Goal: Navigation & Orientation: Find specific page/section

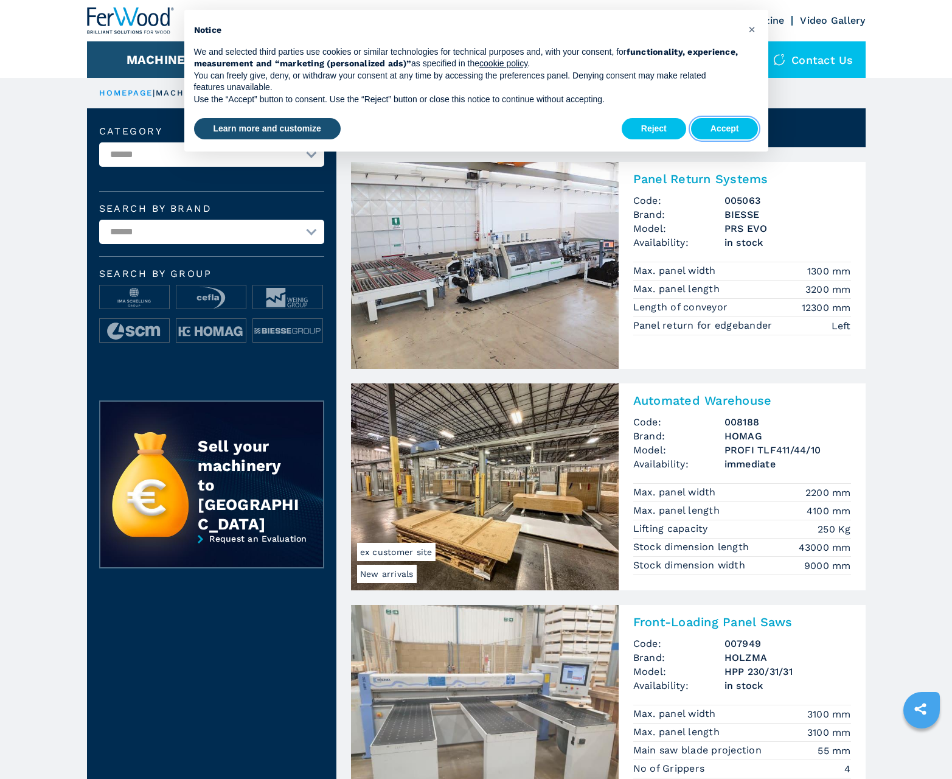
click at [724, 128] on button "Accept" at bounding box center [725, 129] width 68 height 22
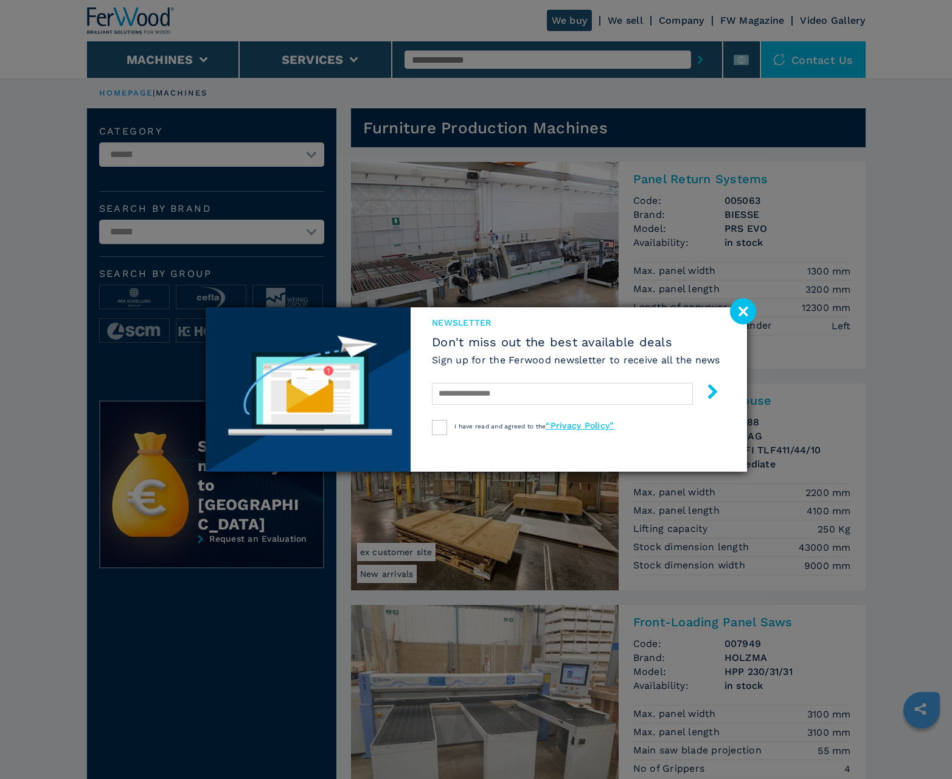
scroll to position [1217, 0]
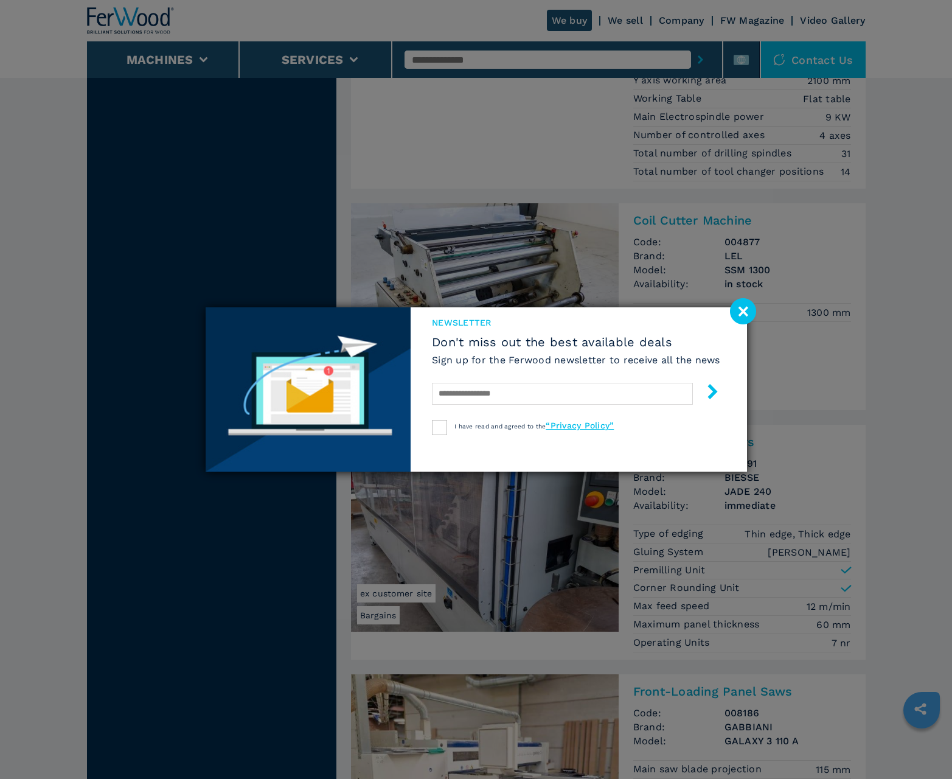
click at [743, 311] on image at bounding box center [743, 311] width 26 height 26
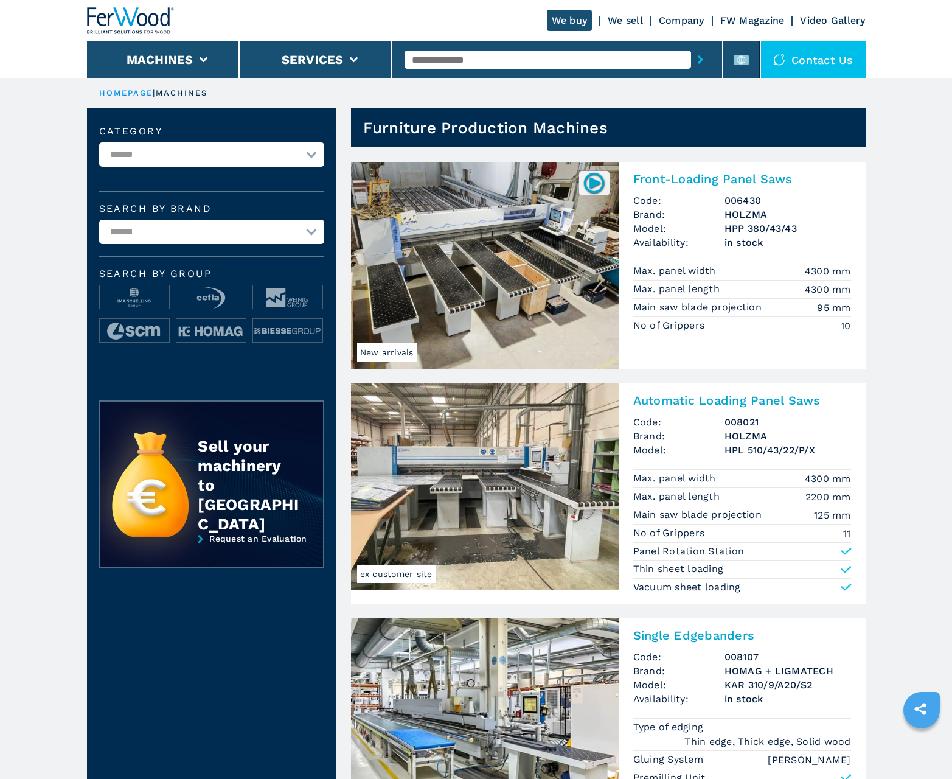
scroll to position [1217, 0]
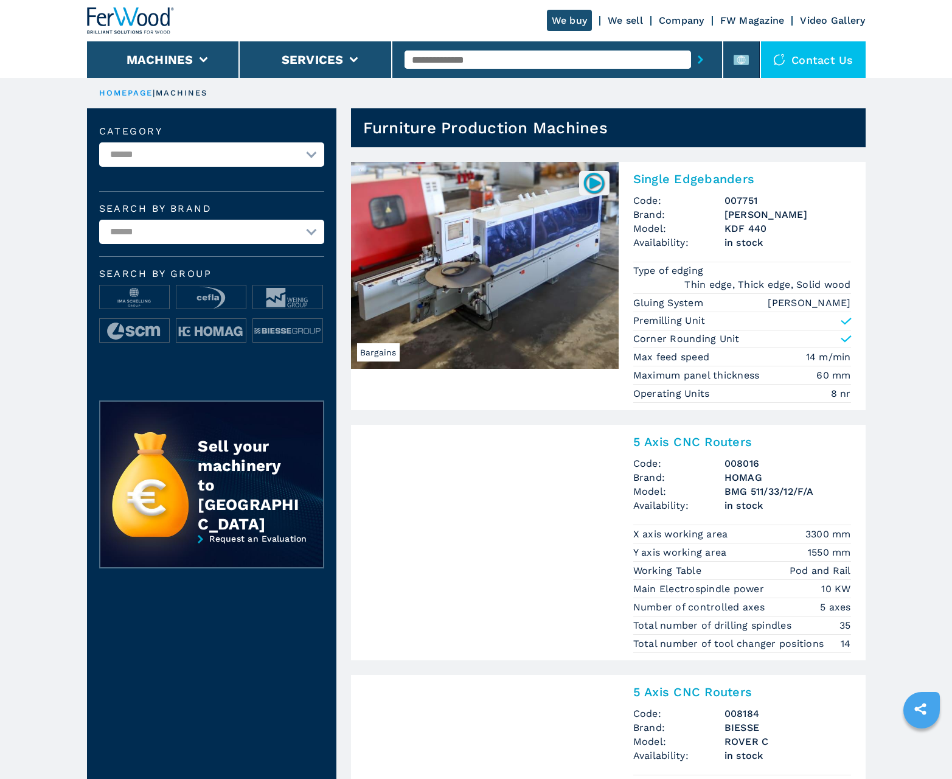
scroll to position [1217, 0]
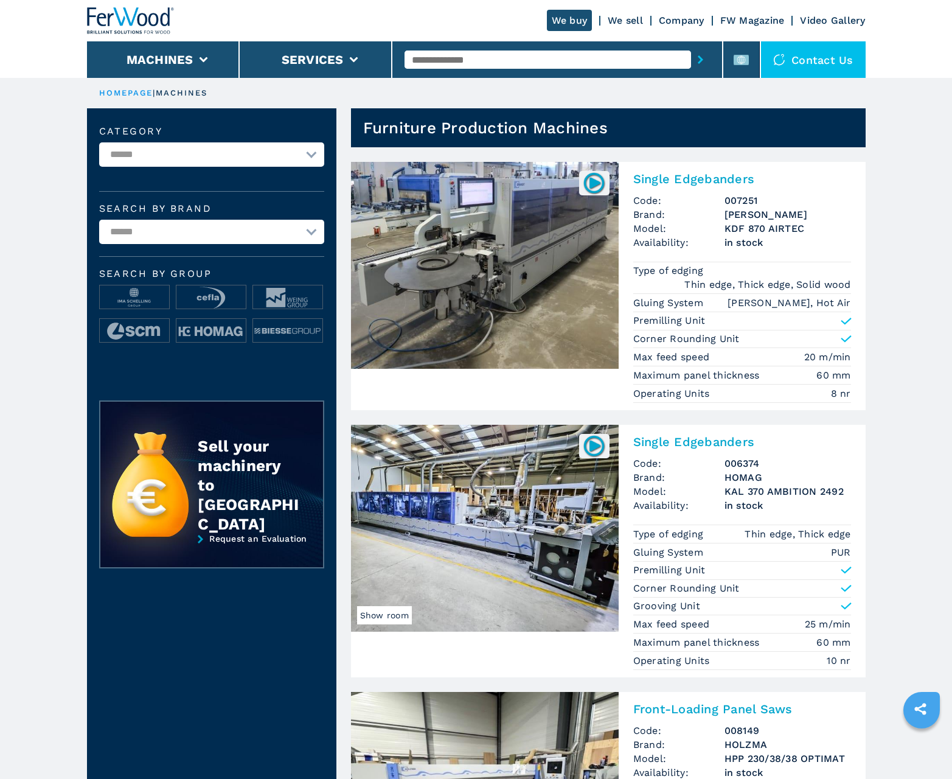
scroll to position [1217, 0]
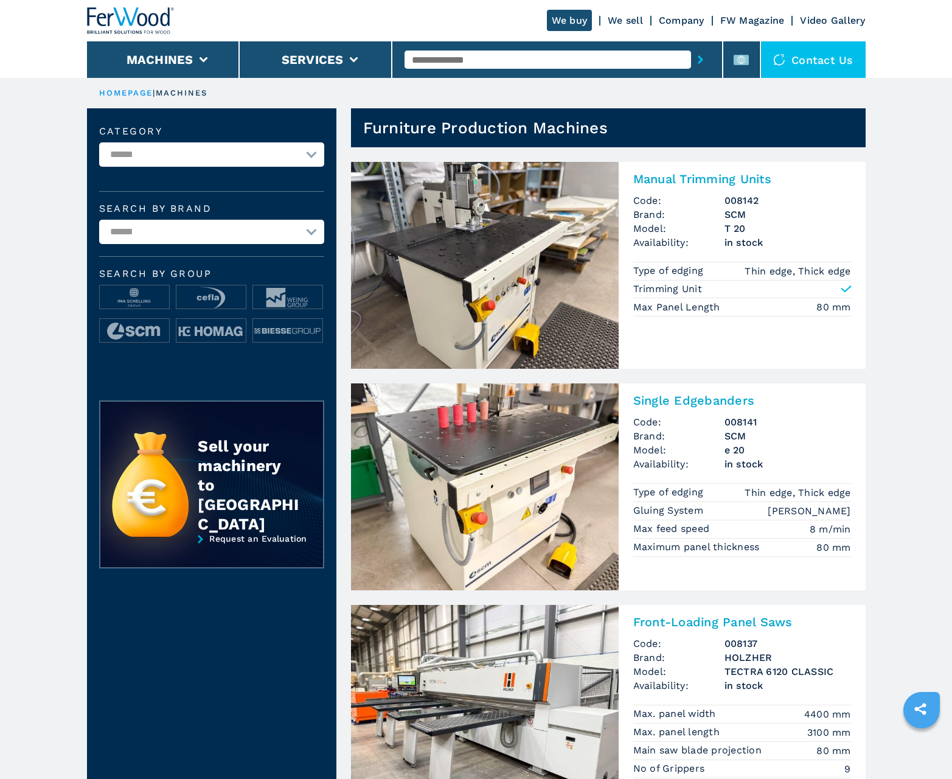
scroll to position [1217, 0]
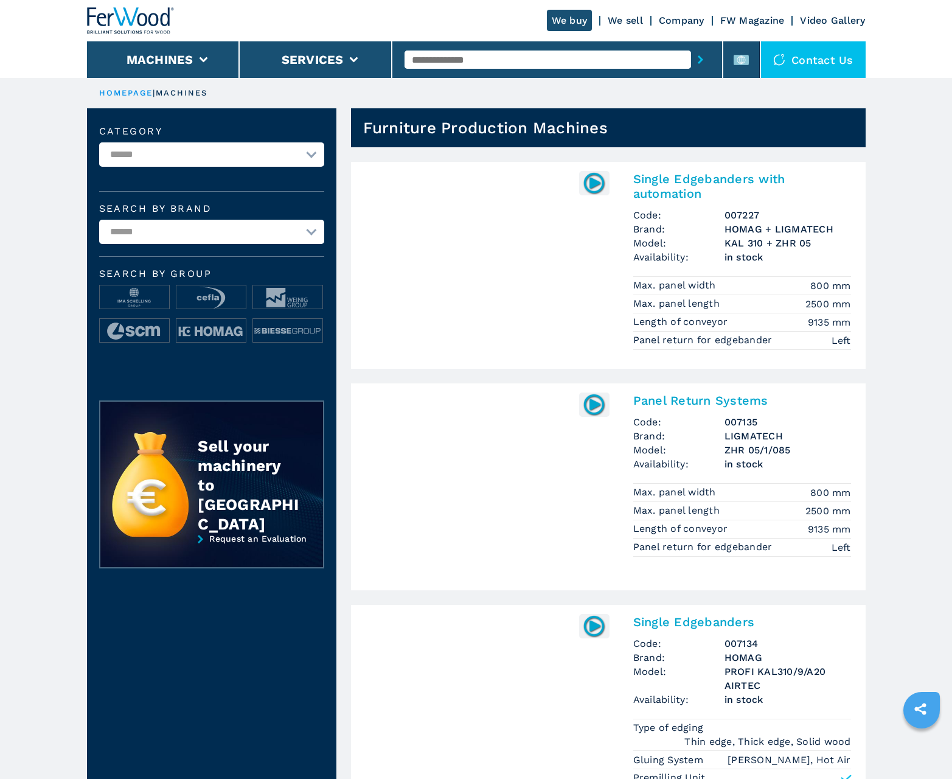
scroll to position [1217, 0]
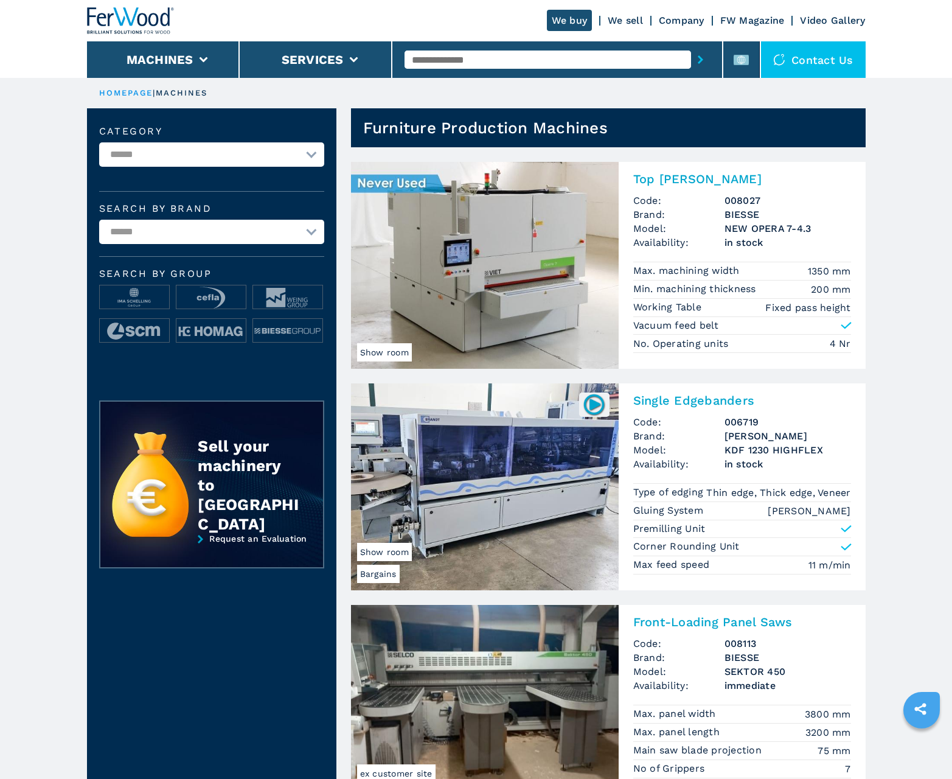
scroll to position [1217, 0]
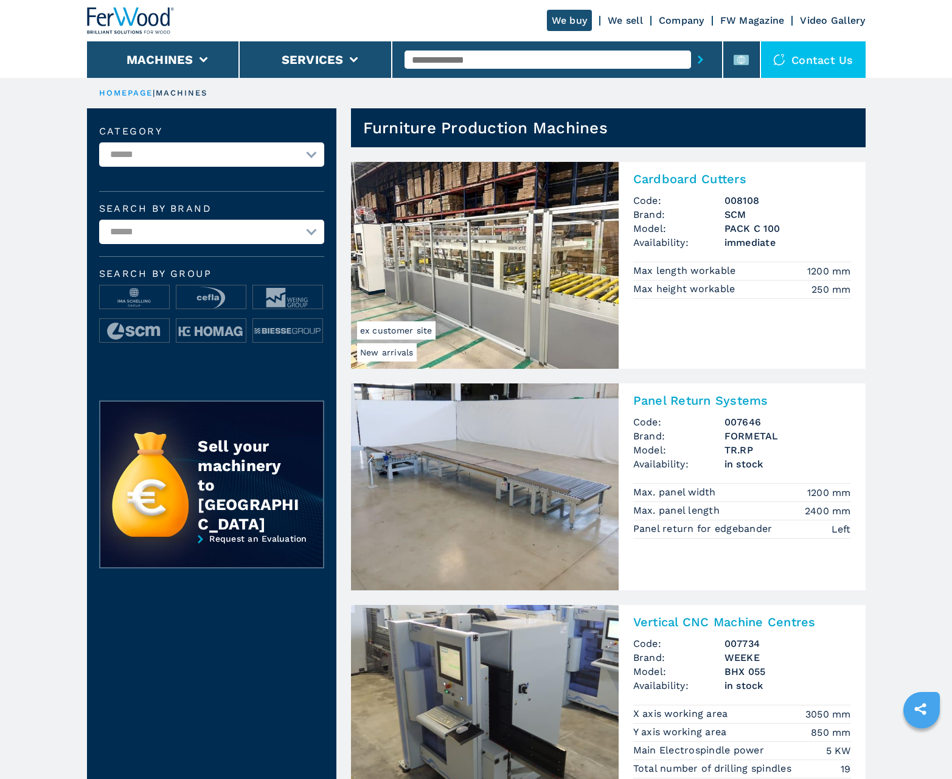
scroll to position [1217, 0]
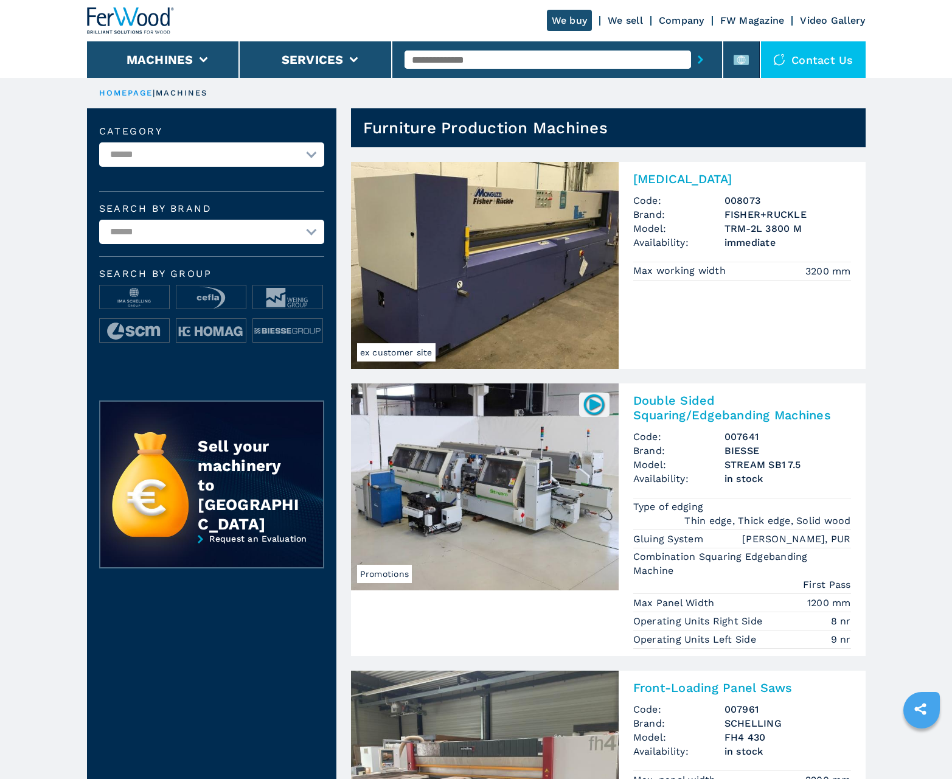
scroll to position [1217, 0]
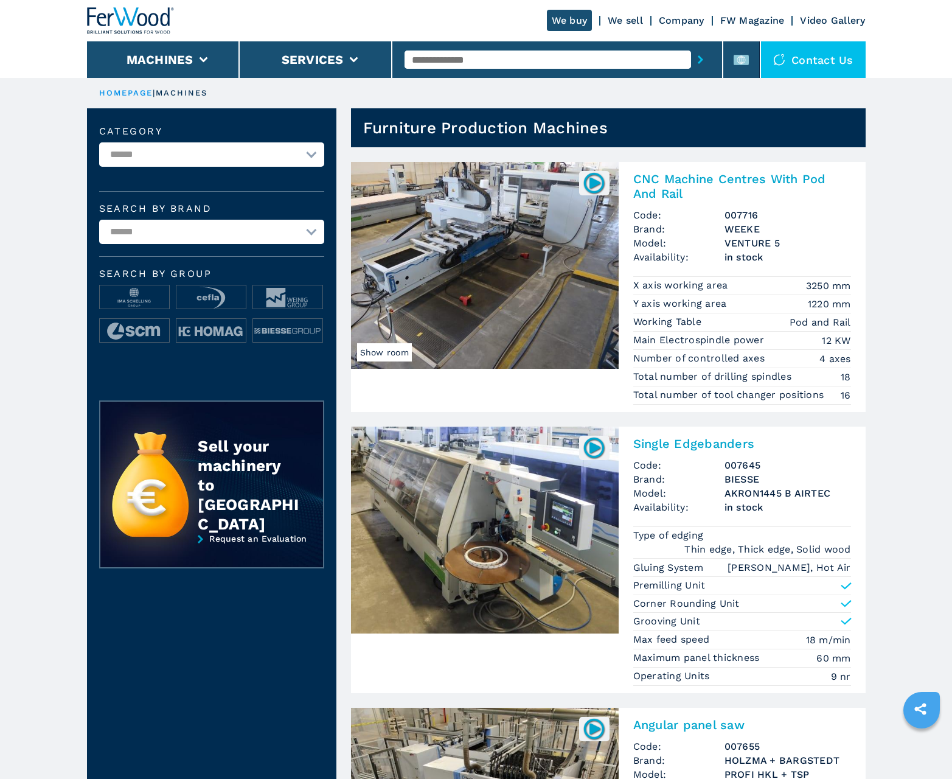
scroll to position [1217, 0]
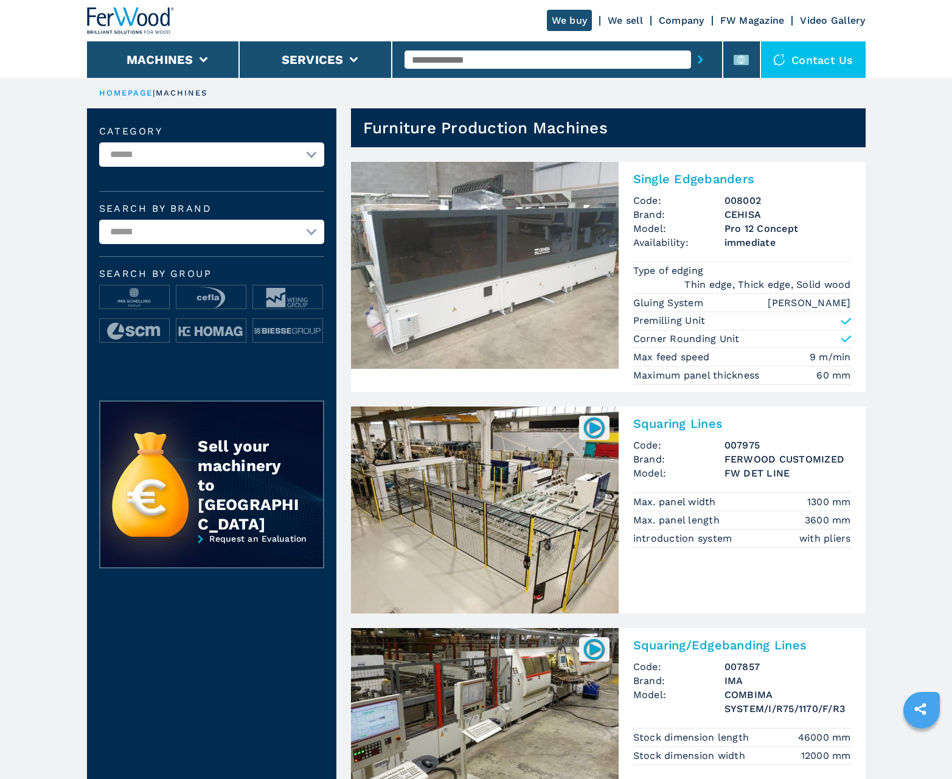
scroll to position [1217, 0]
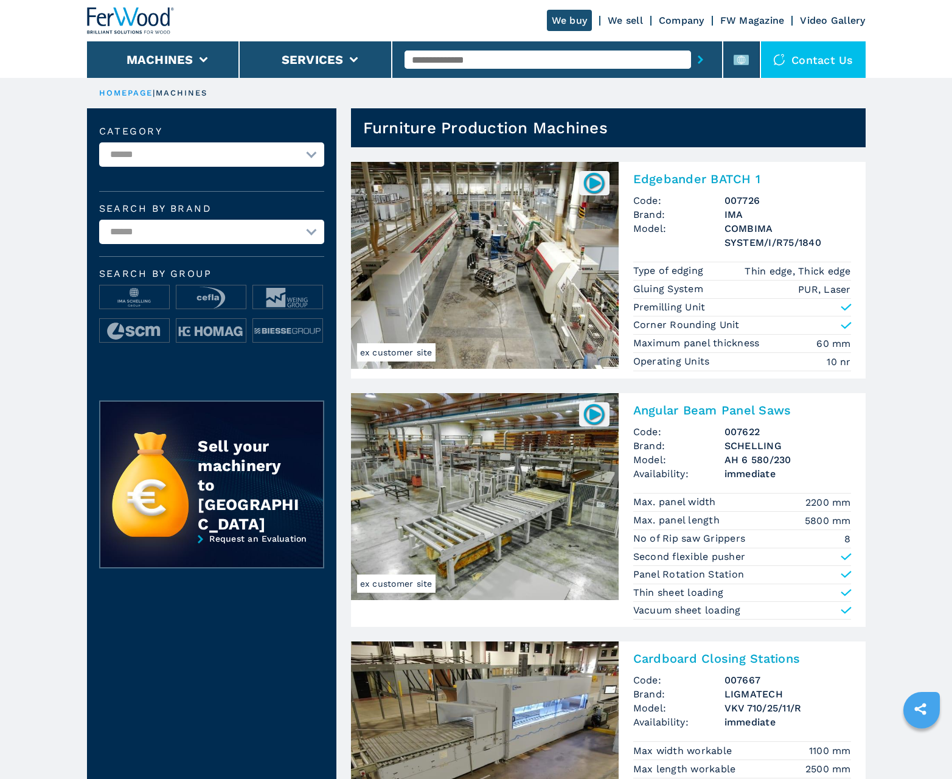
scroll to position [1217, 0]
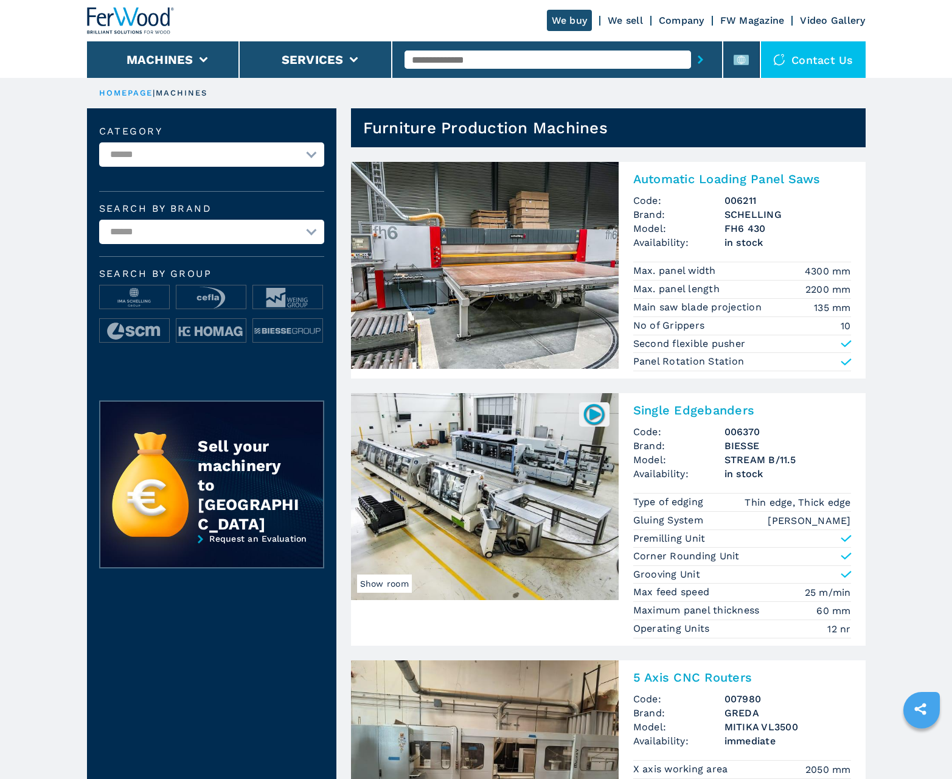
scroll to position [1217, 0]
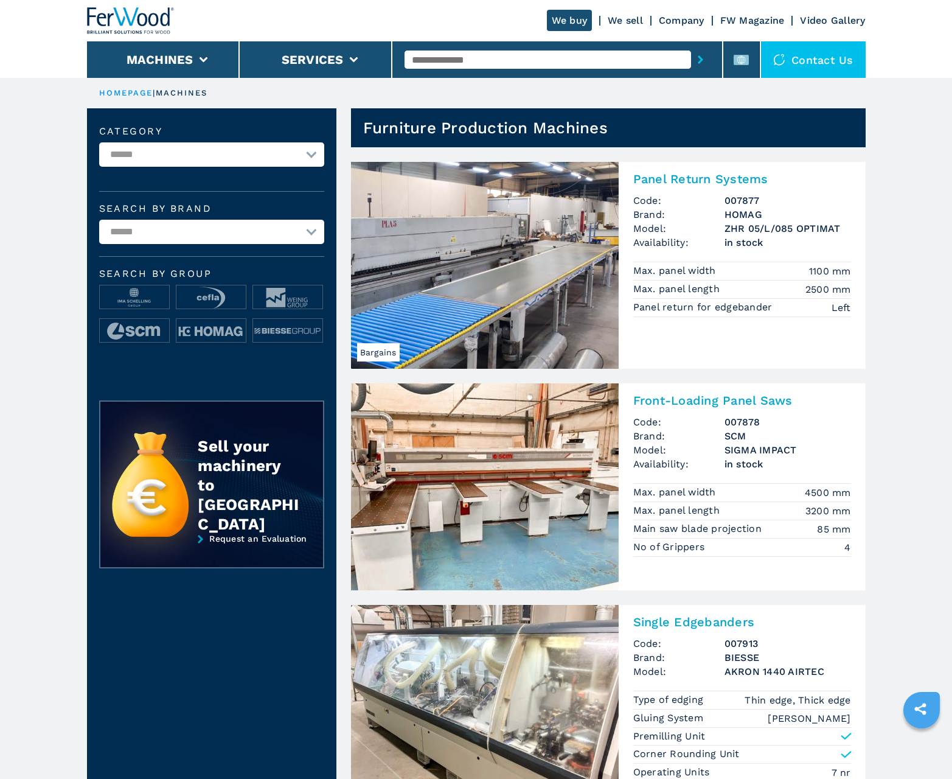
scroll to position [1217, 0]
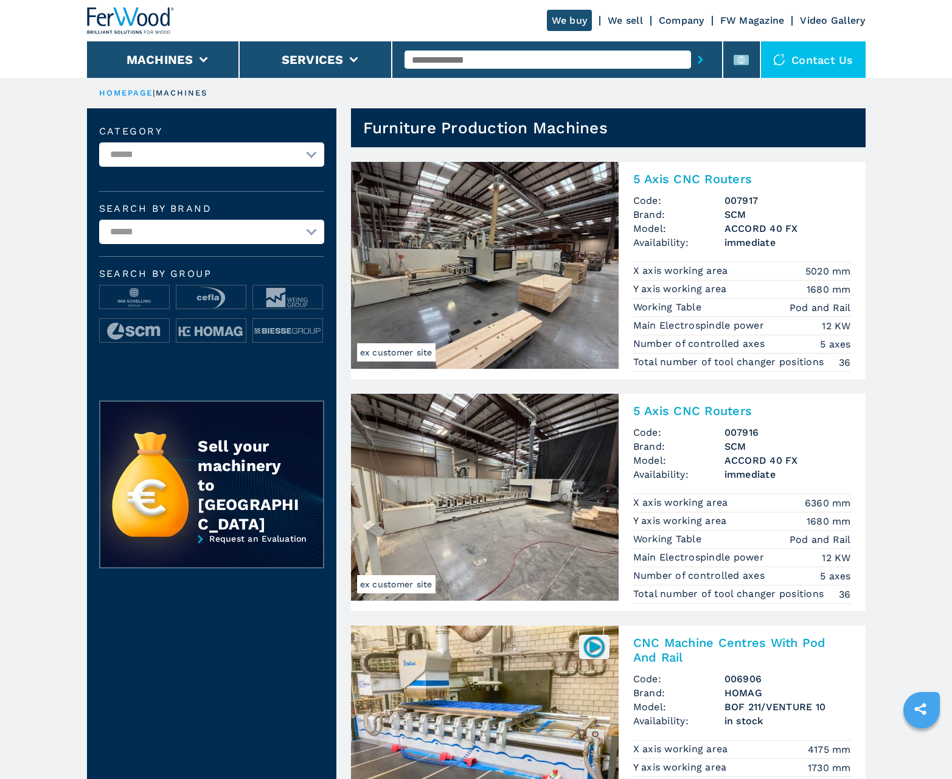
scroll to position [1217, 0]
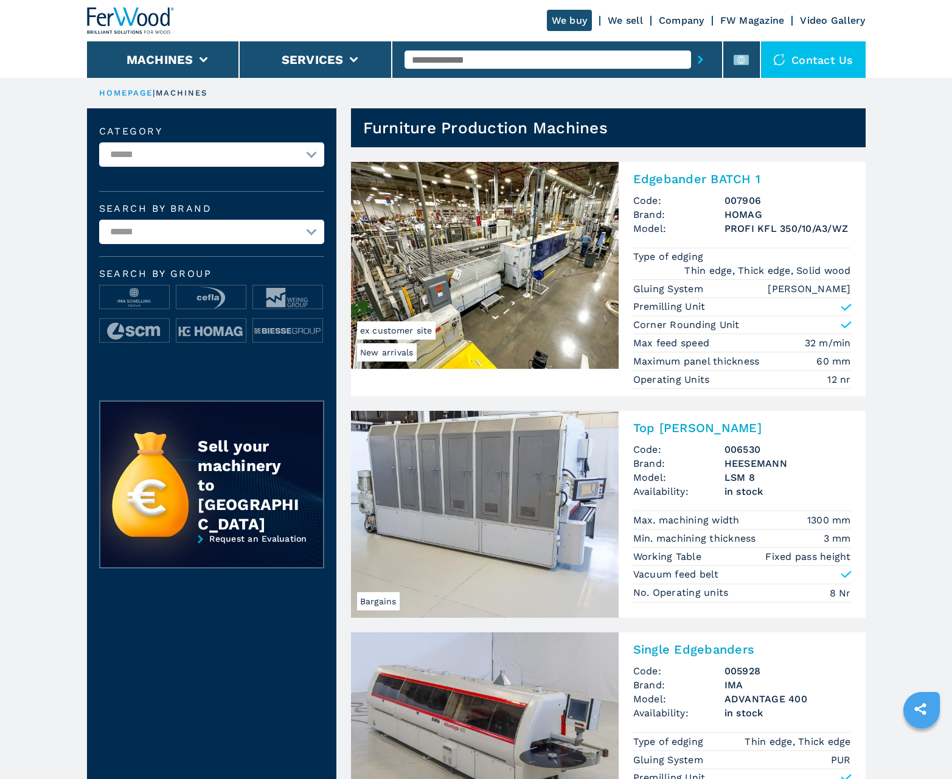
scroll to position [1217, 0]
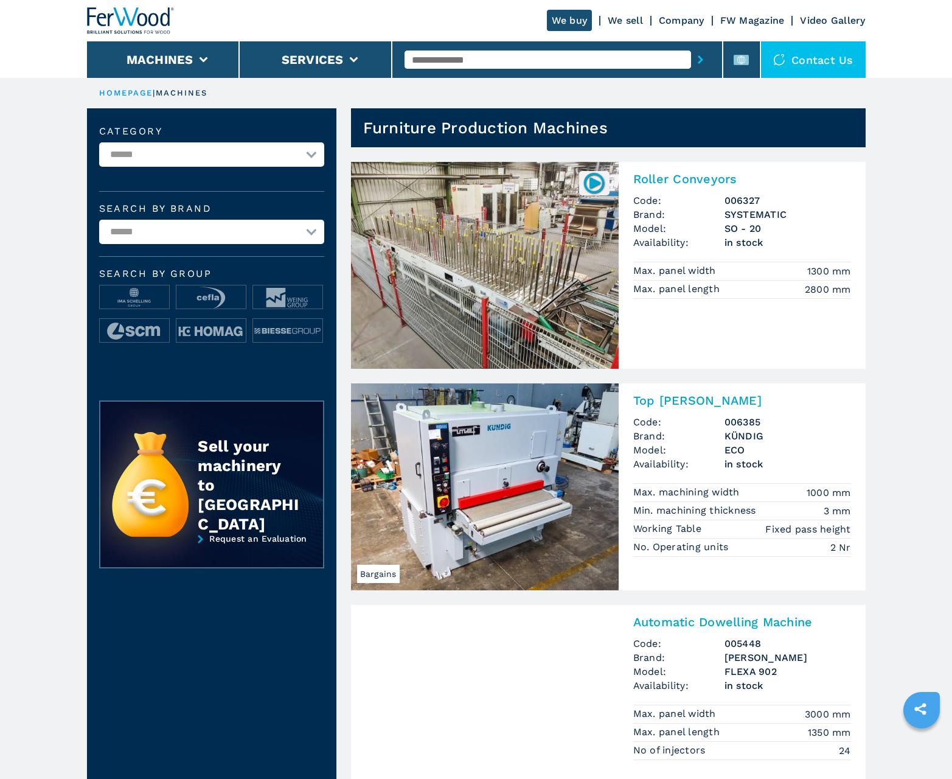
scroll to position [1217, 0]
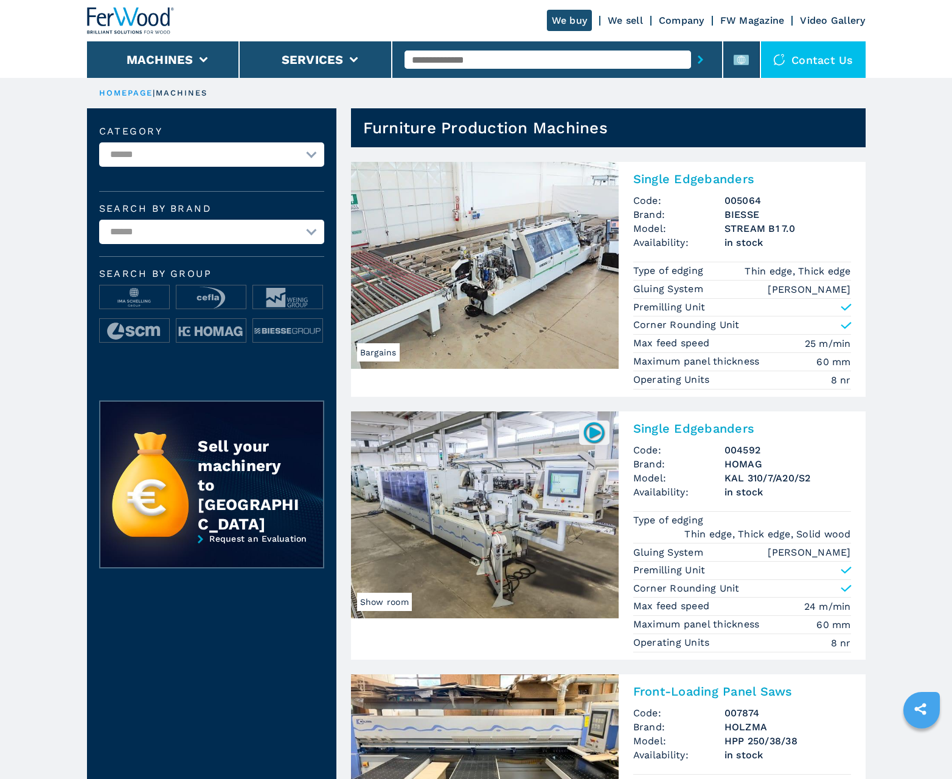
scroll to position [1217, 0]
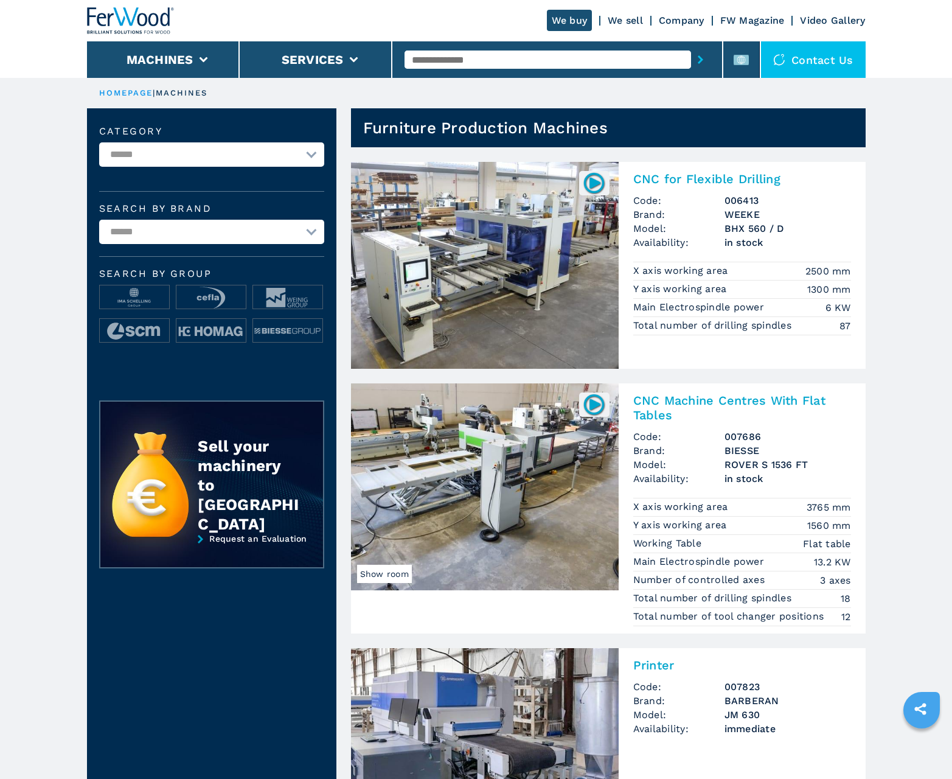
scroll to position [1217, 0]
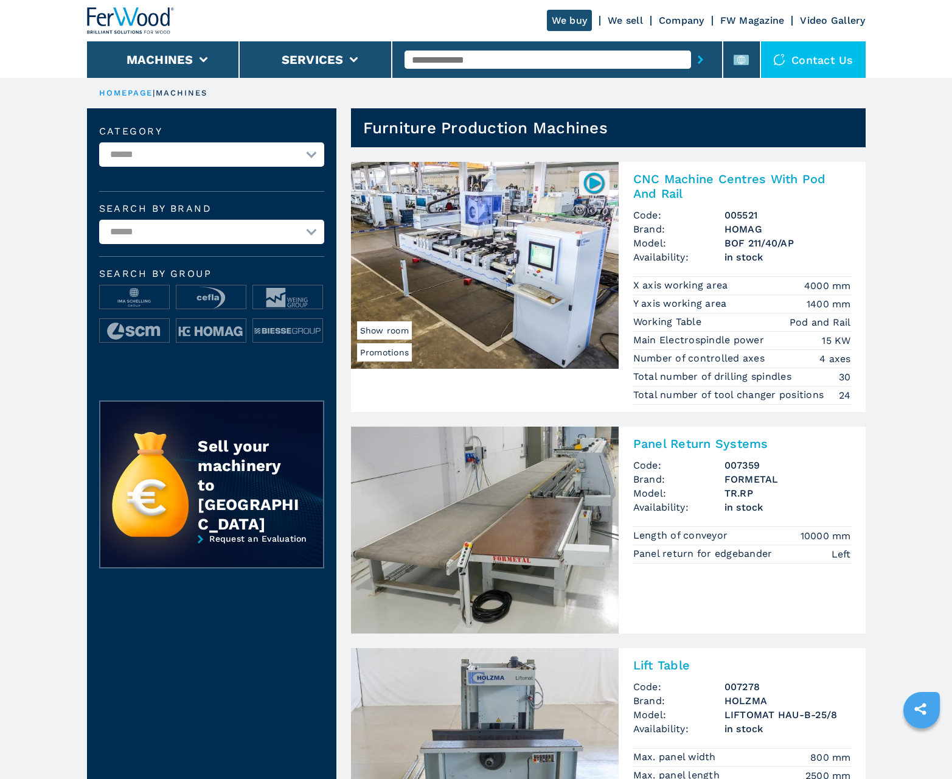
scroll to position [1217, 0]
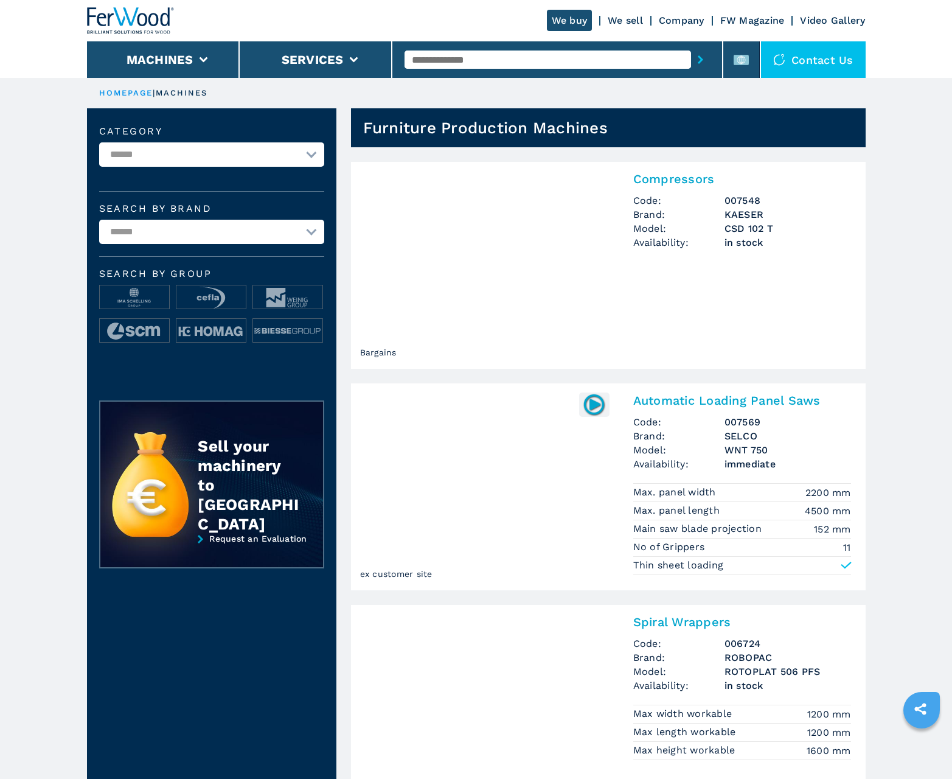
scroll to position [1217, 0]
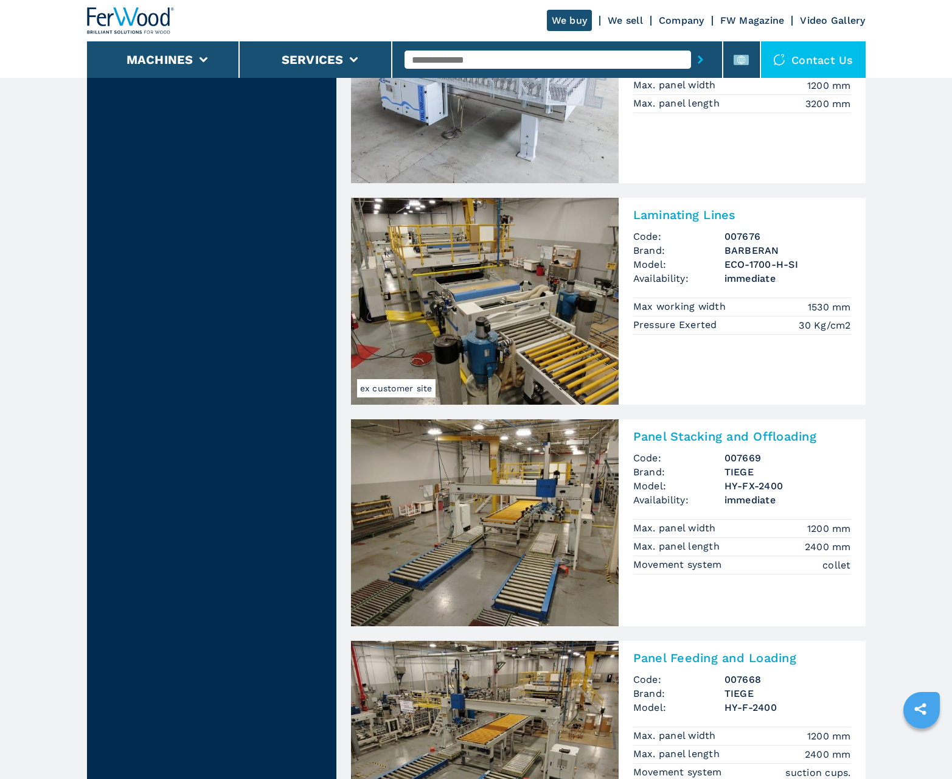
scroll to position [2307, 0]
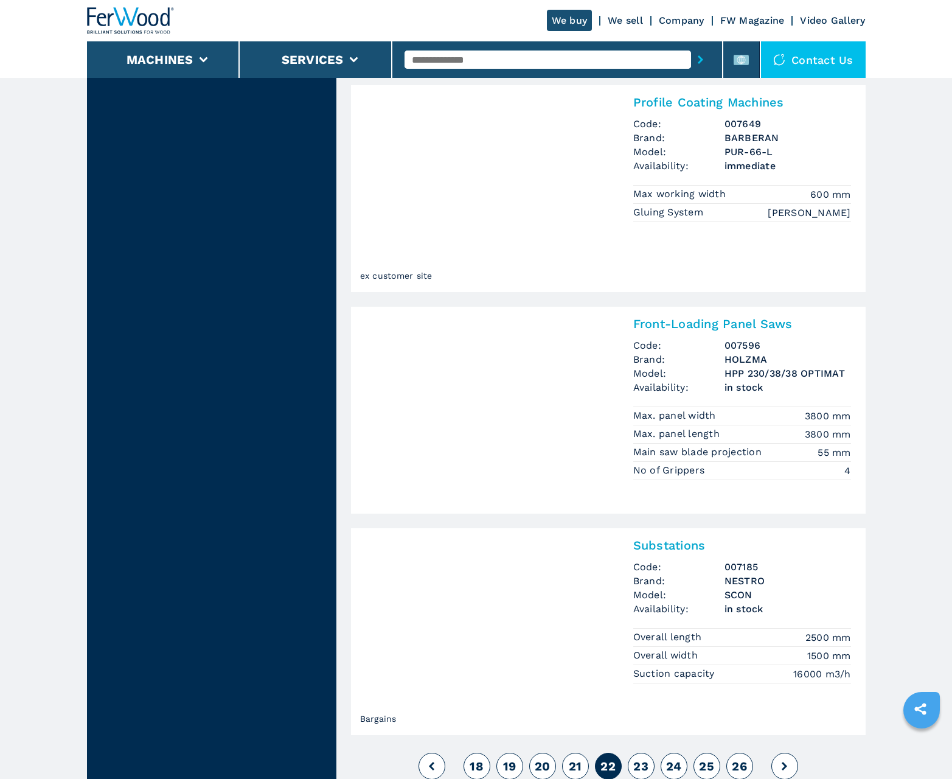
click at [641, 765] on span "23" at bounding box center [640, 766] width 15 height 15
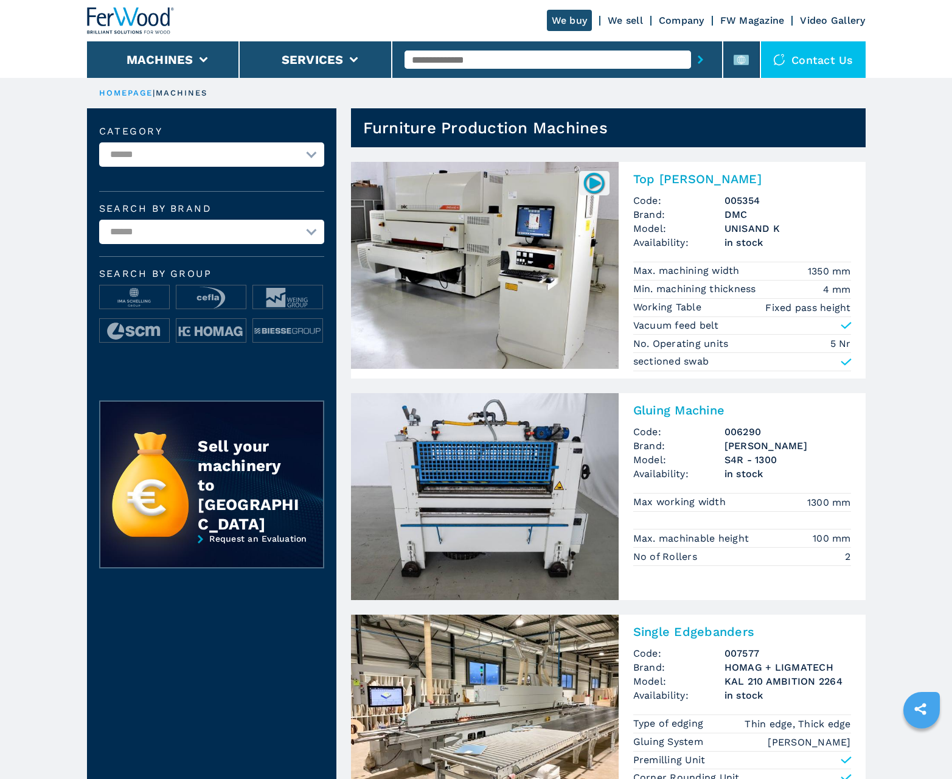
scroll to position [1217, 0]
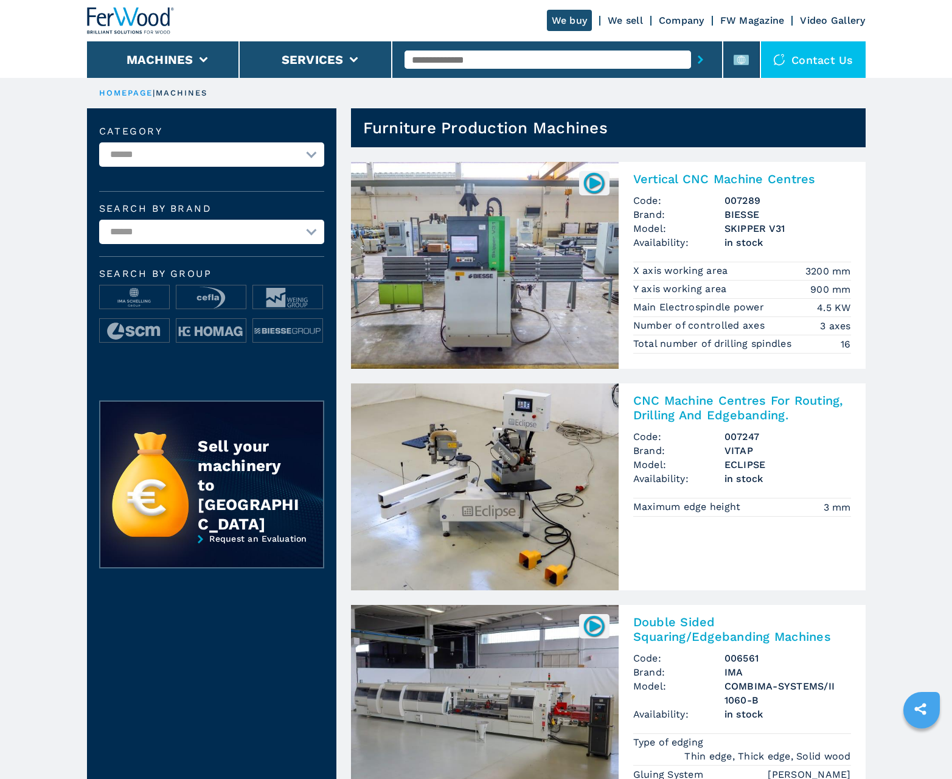
scroll to position [1217, 0]
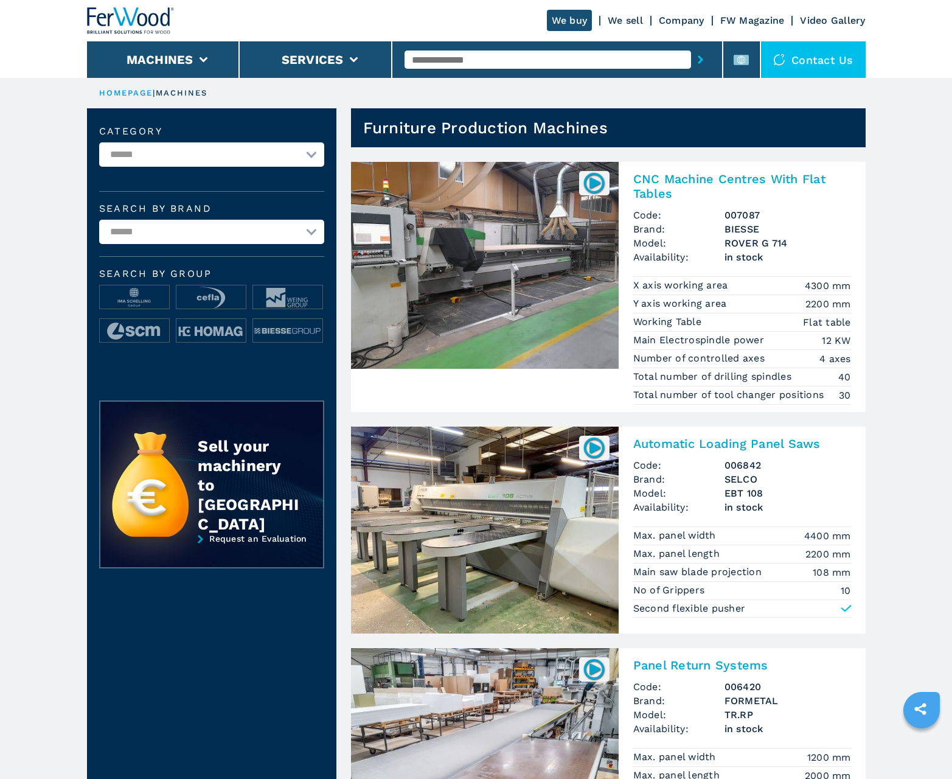
scroll to position [1217, 0]
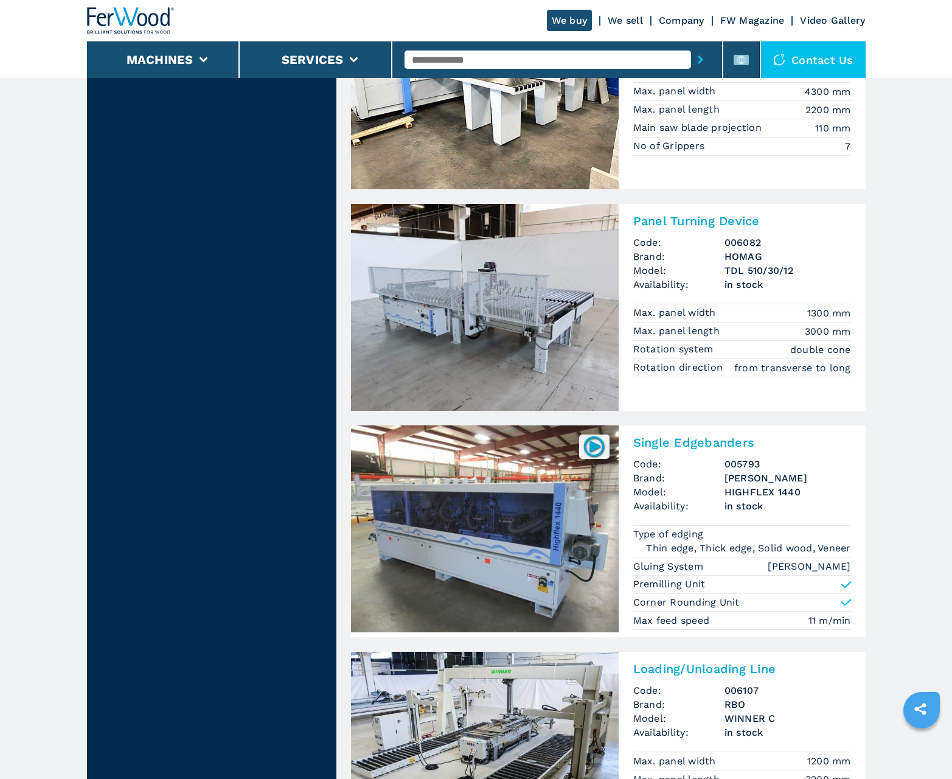
scroll to position [2358, 0]
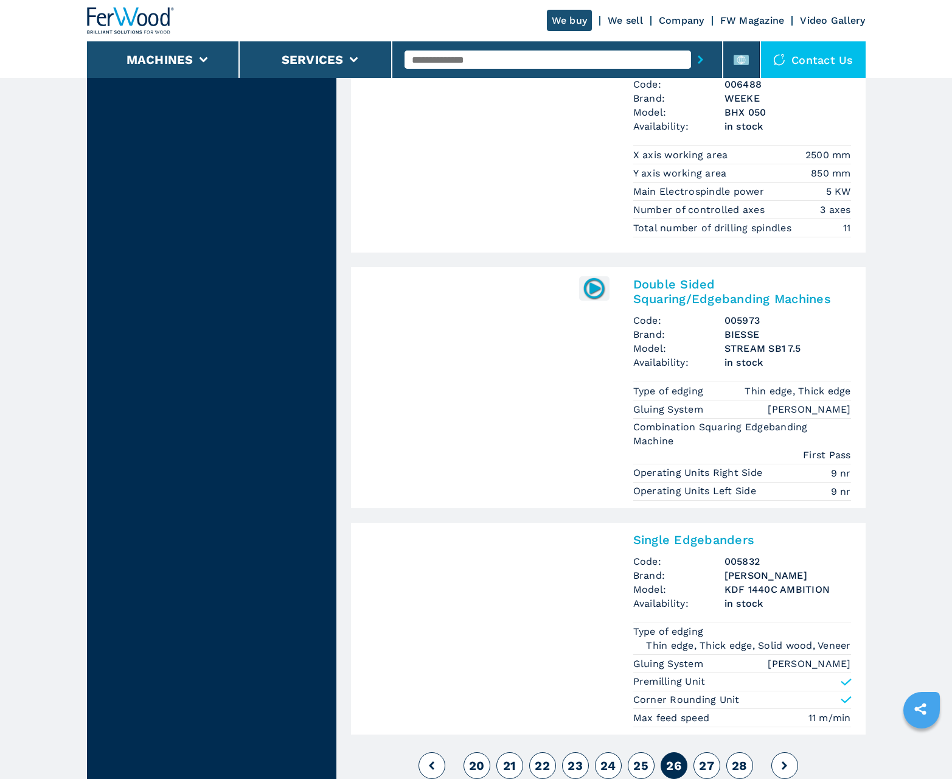
click at [706, 765] on span "27" at bounding box center [706, 765] width 15 height 15
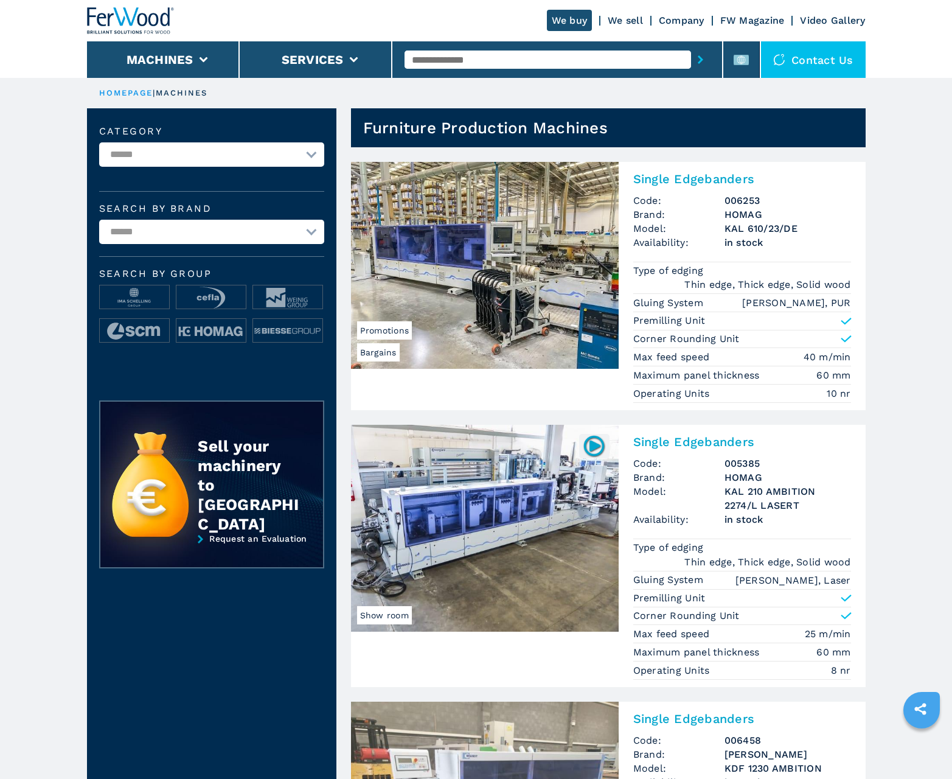
scroll to position [1217, 0]
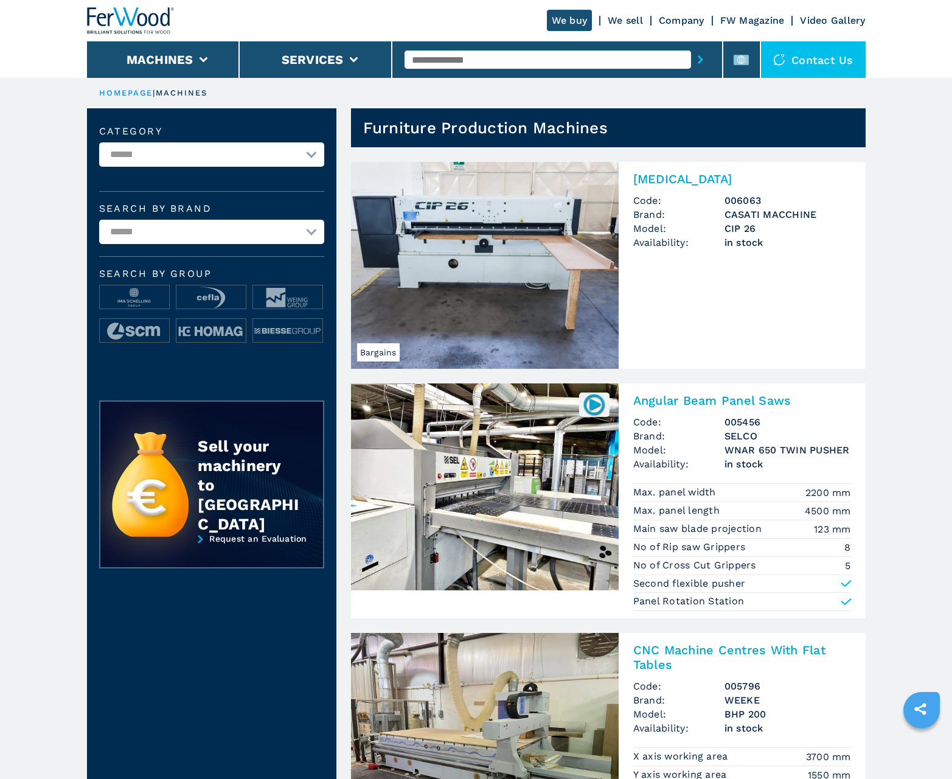
scroll to position [897, 0]
